Goal: Information Seeking & Learning: Learn about a topic

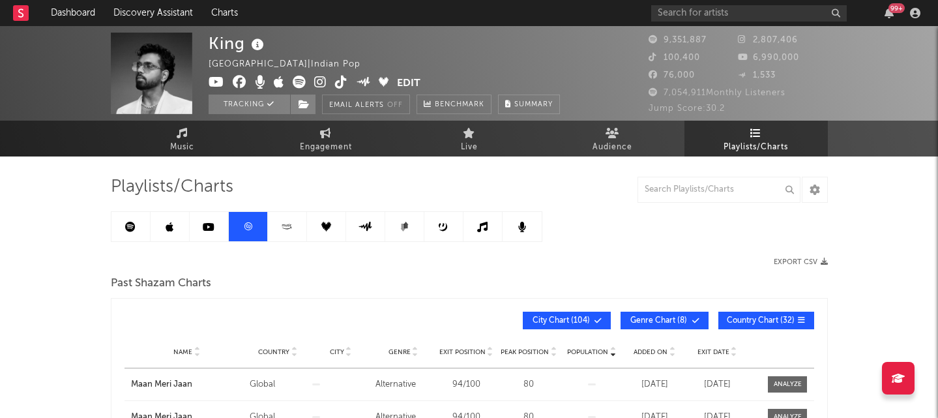
click at [205, 227] on icon at bounding box center [209, 227] width 12 height 10
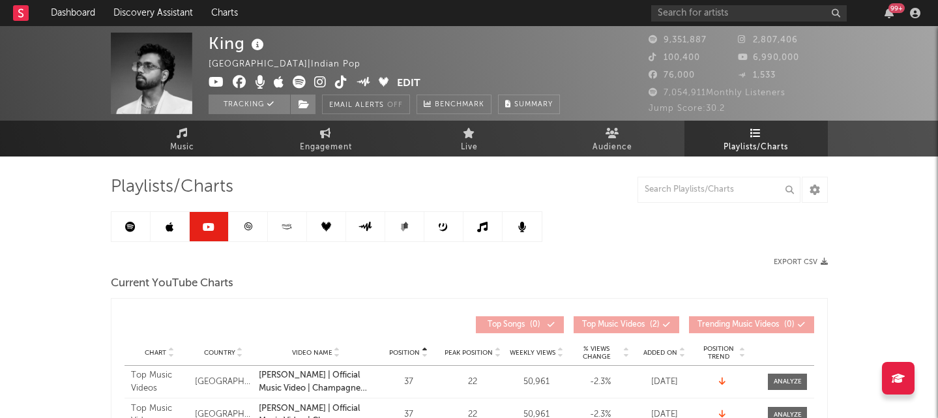
click at [180, 225] on link at bounding box center [170, 226] width 39 height 29
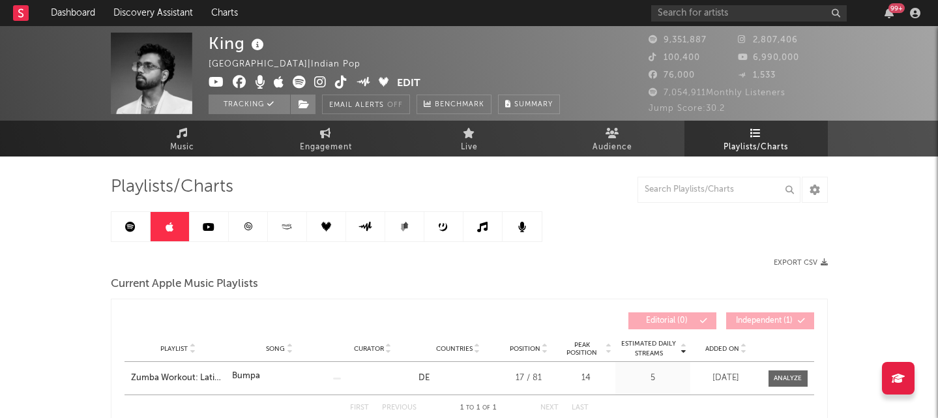
click at [126, 230] on icon at bounding box center [130, 227] width 10 height 10
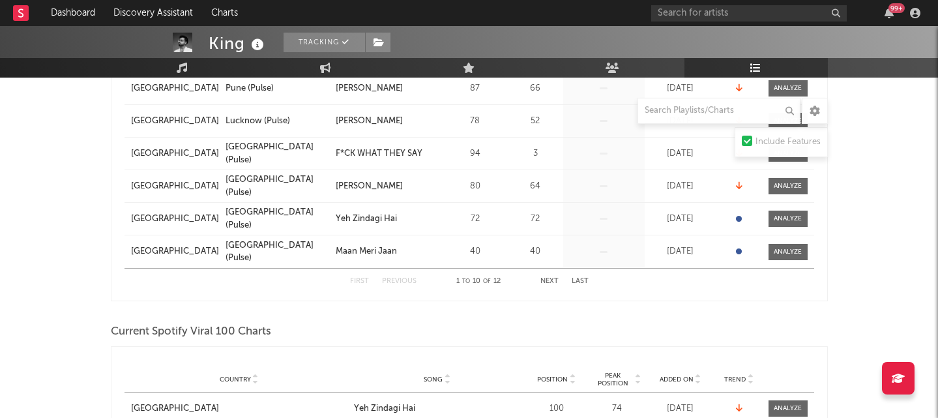
scroll to position [601, 0]
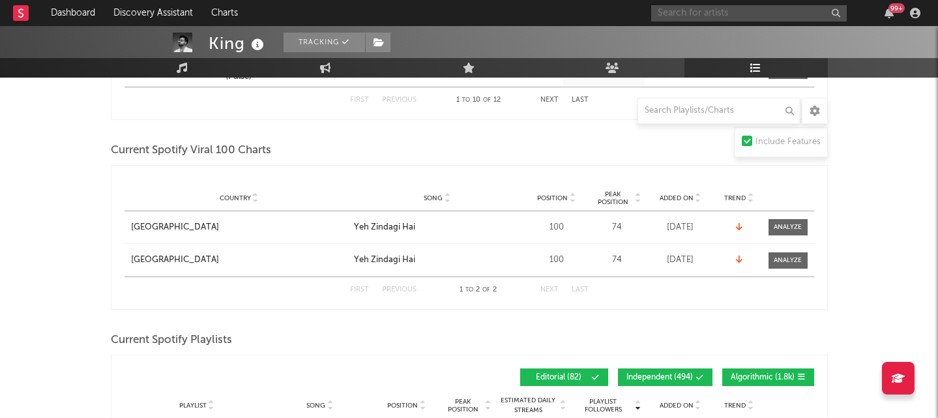
click at [698, 15] on input "text" at bounding box center [748, 13] width 195 height 16
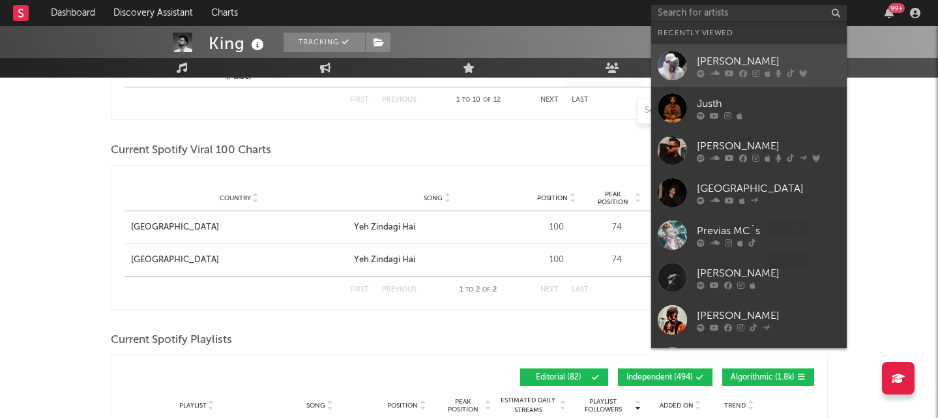
click at [721, 65] on div "[PERSON_NAME]" at bounding box center [768, 61] width 143 height 16
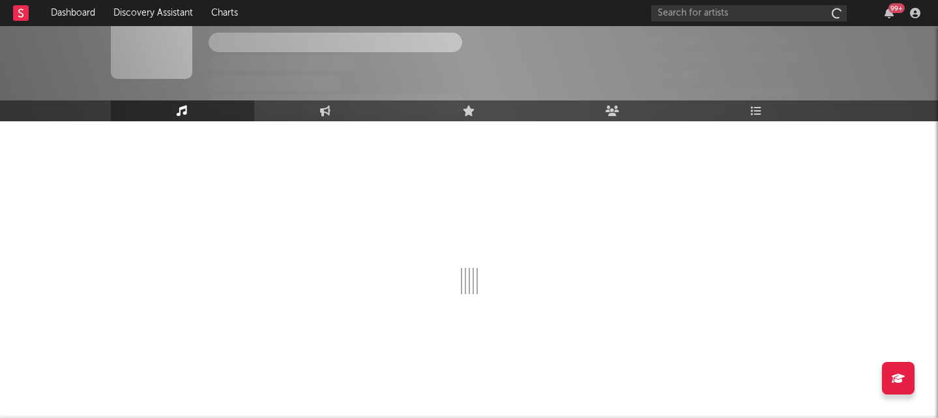
scroll to position [35, 0]
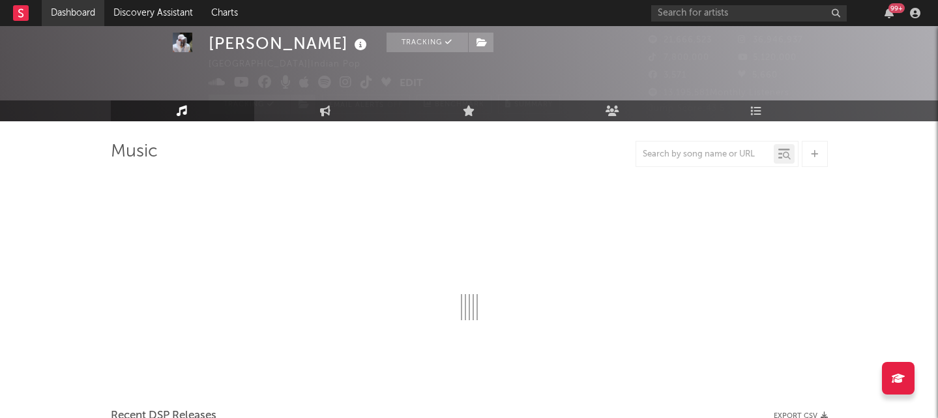
select select "6m"
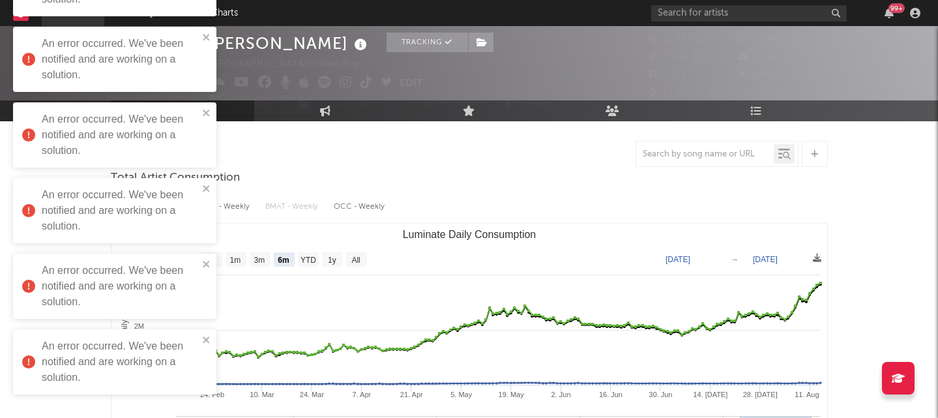
scroll to position [601, 0]
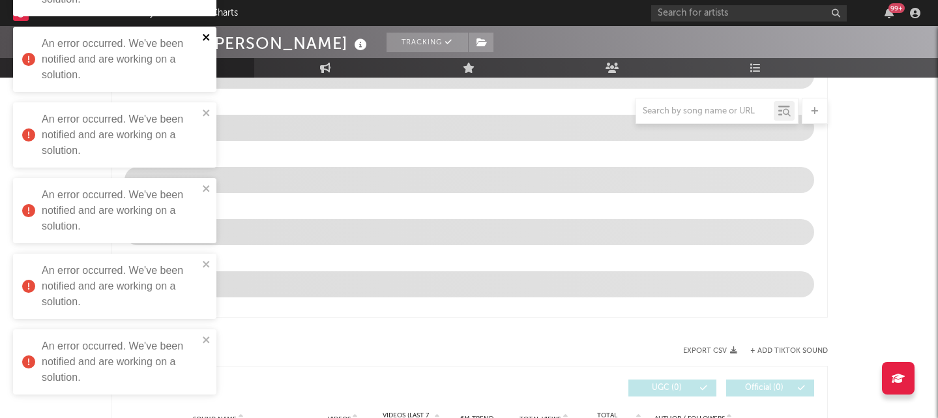
click at [205, 36] on icon "close" at bounding box center [206, 37] width 7 height 7
click at [207, 113] on icon "close" at bounding box center [206, 112] width 7 height 7
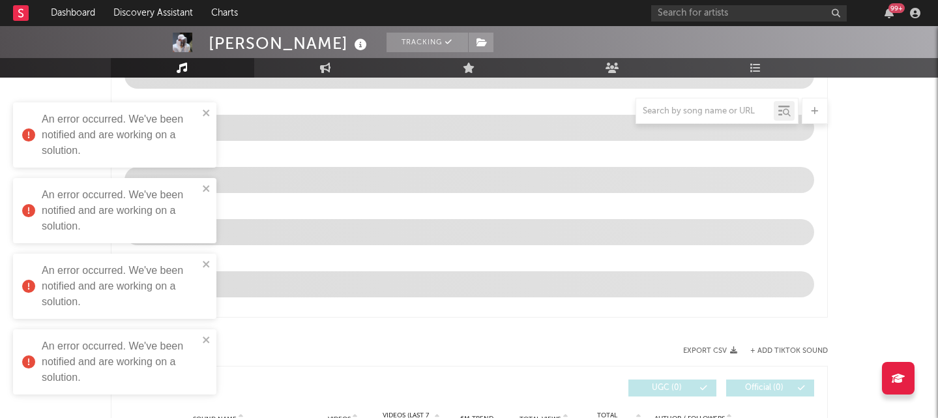
click at [206, 42] on div at bounding box center [469, 12] width 938 height 130
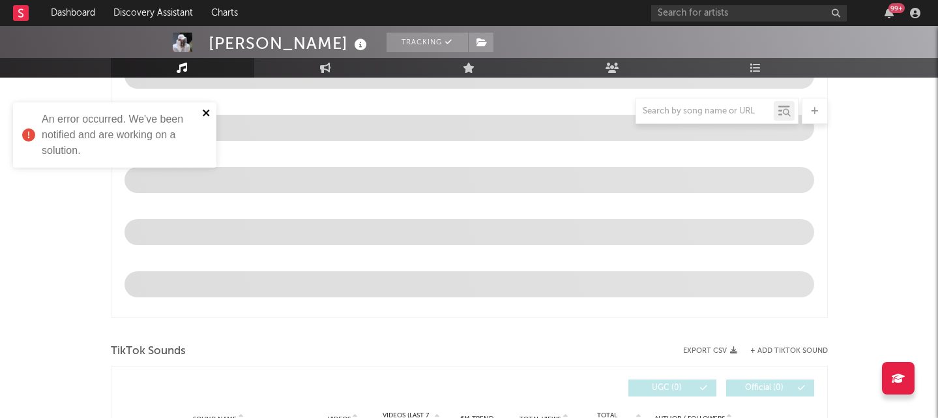
click at [205, 115] on icon "close" at bounding box center [206, 113] width 9 height 10
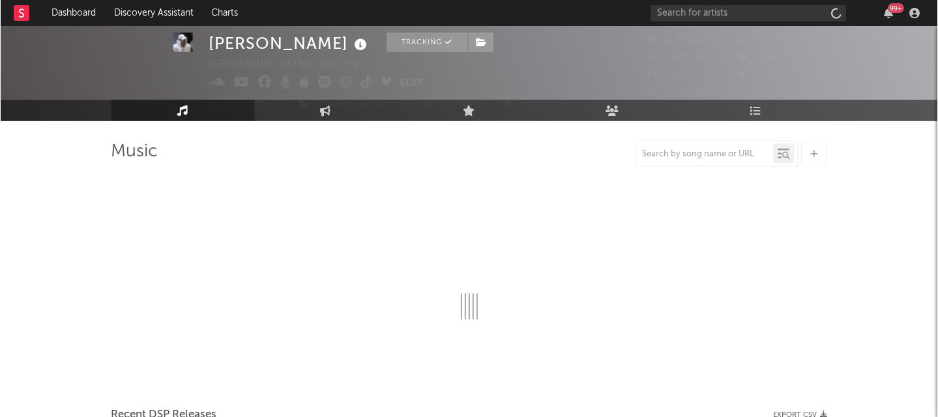
scroll to position [35, 0]
select select "6m"
